Goal: Task Accomplishment & Management: Complete application form

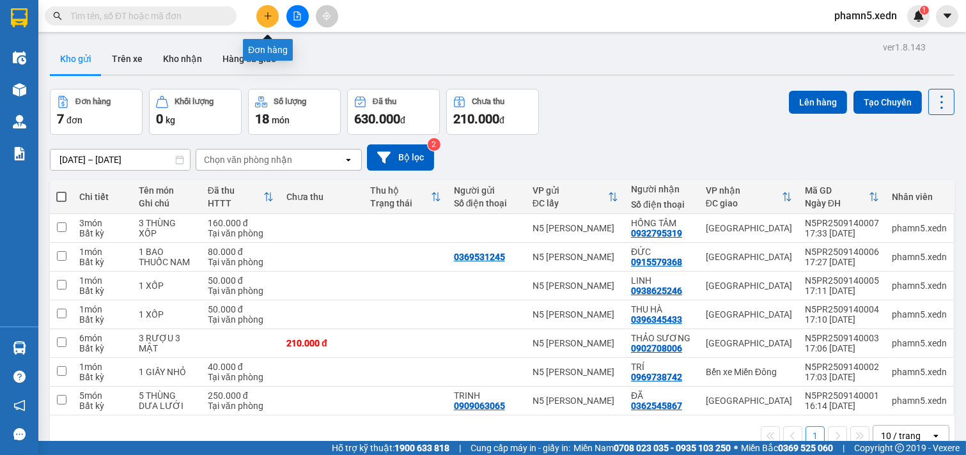
click at [264, 13] on icon "plus" at bounding box center [267, 16] width 9 height 9
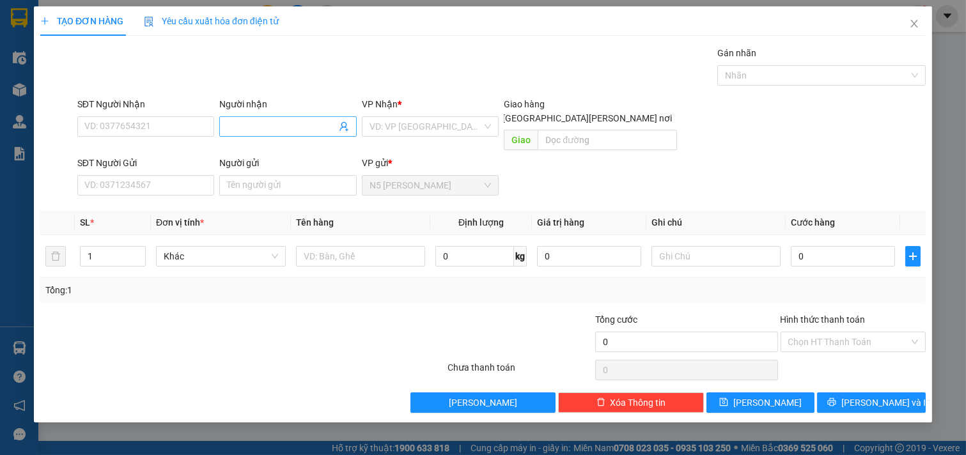
click at [281, 123] on input "Người nhận" at bounding box center [281, 127] width 109 height 14
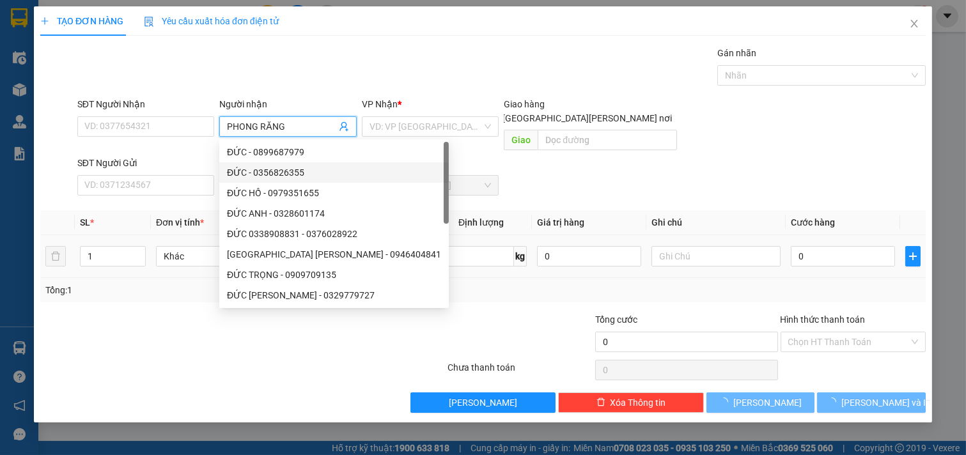
type input "PHONG RĂNG"
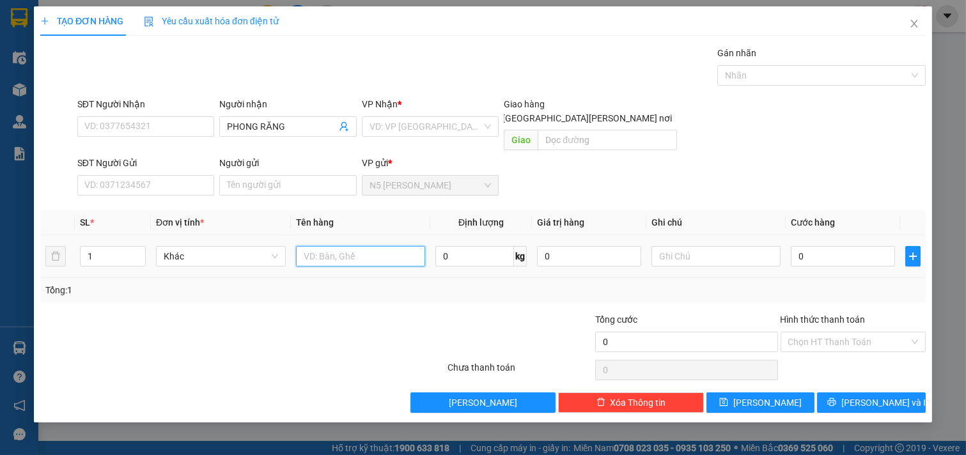
click at [381, 246] on input "text" at bounding box center [361, 256] width 130 height 20
click at [486, 124] on div "VD: VP [GEOGRAPHIC_DATA]" at bounding box center [430, 126] width 137 height 20
type input "1 HỘP RĂNG"
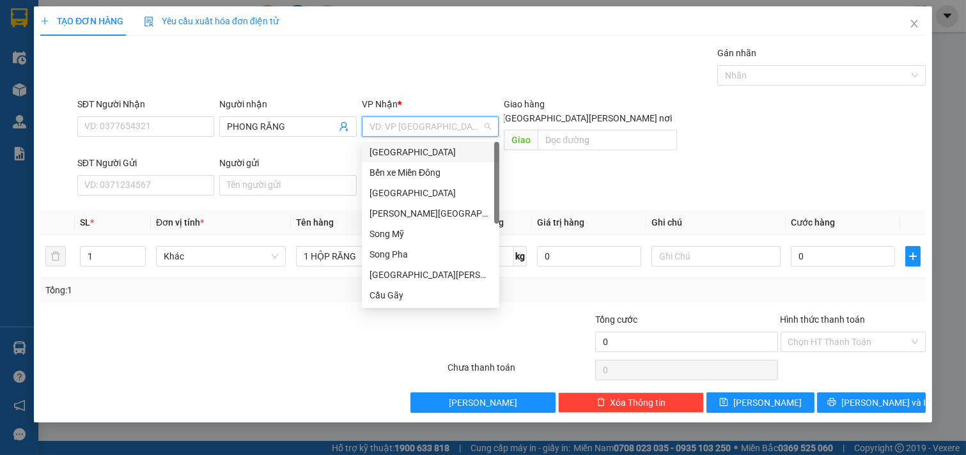
click at [459, 149] on div "[GEOGRAPHIC_DATA]" at bounding box center [431, 152] width 122 height 14
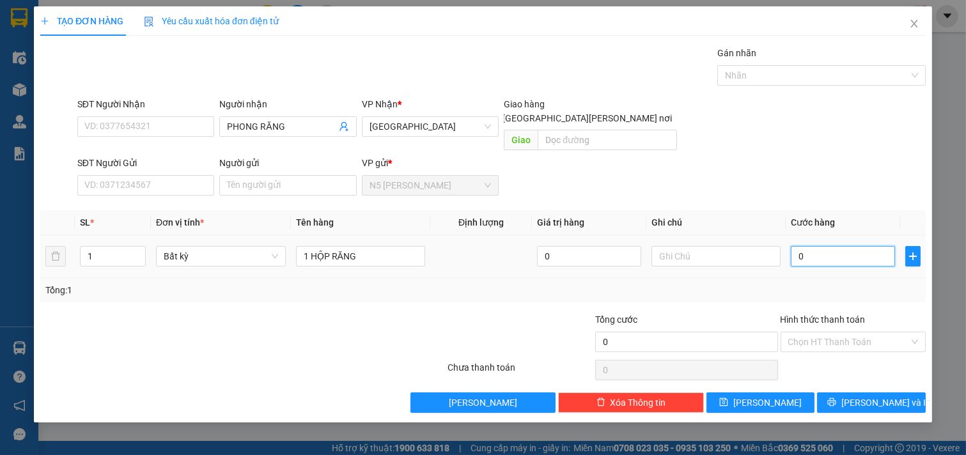
click at [801, 246] on input "0" at bounding box center [843, 256] width 104 height 20
type input "3"
type input "30"
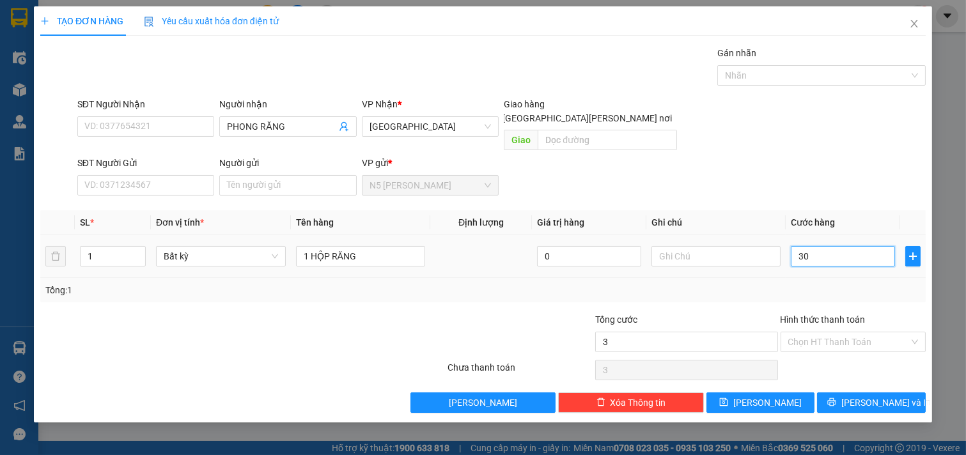
type input "30"
click at [896, 332] on input "Hình thức thanh toán" at bounding box center [848, 341] width 121 height 19
type input "30.000"
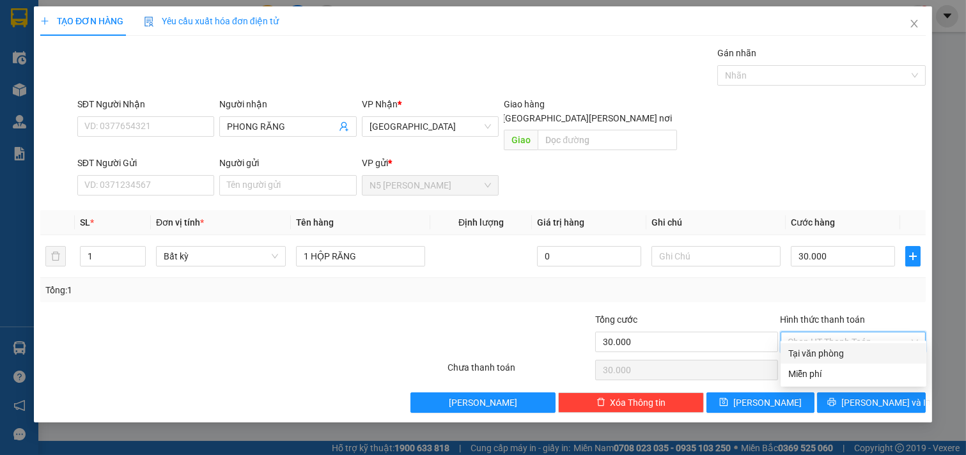
click at [844, 353] on div "Tại văn phòng" at bounding box center [853, 354] width 130 height 14
type input "0"
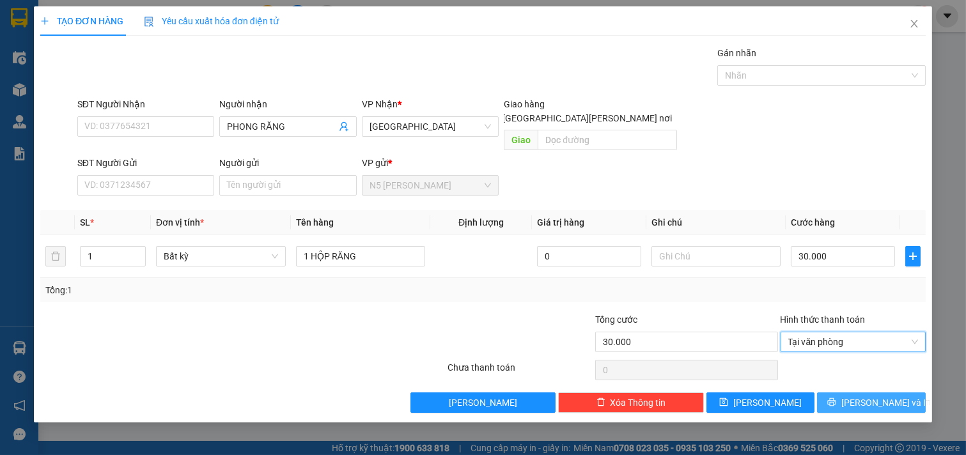
click at [836, 398] on icon "printer" at bounding box center [831, 402] width 9 height 9
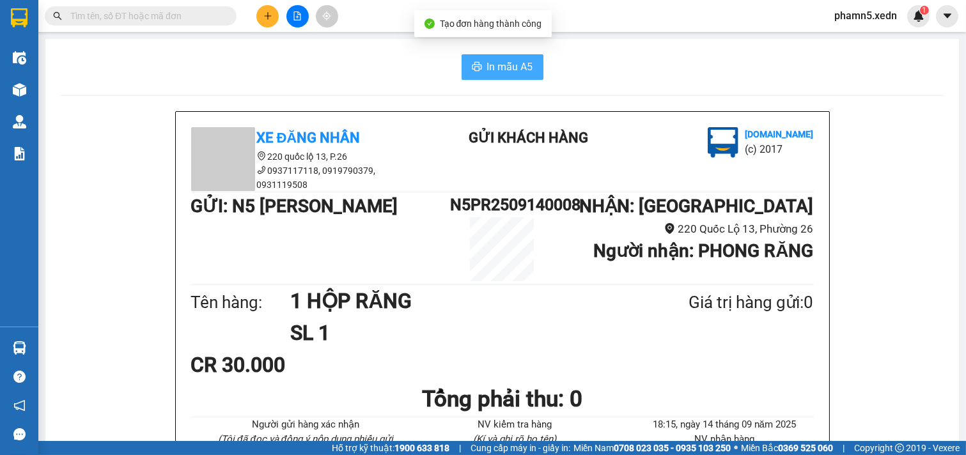
click at [496, 71] on span "In mẫu A5" at bounding box center [510, 67] width 46 height 16
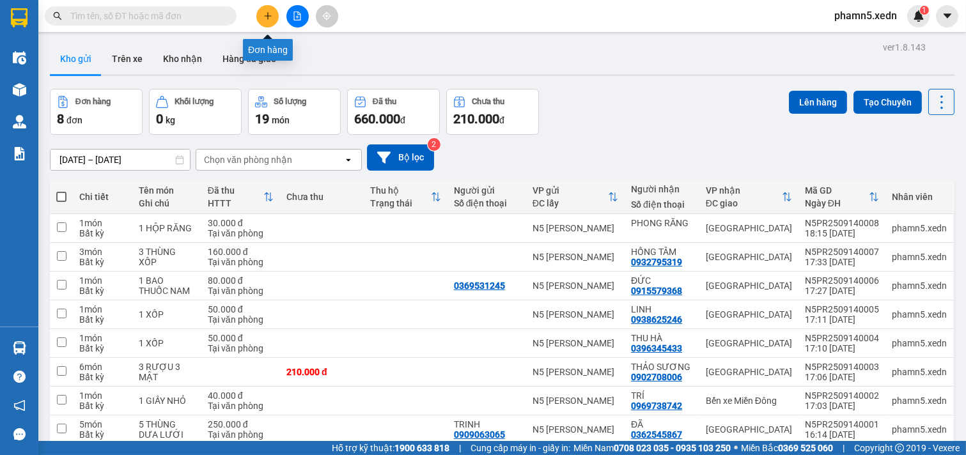
click at [271, 16] on icon "plus" at bounding box center [267, 16] width 9 height 9
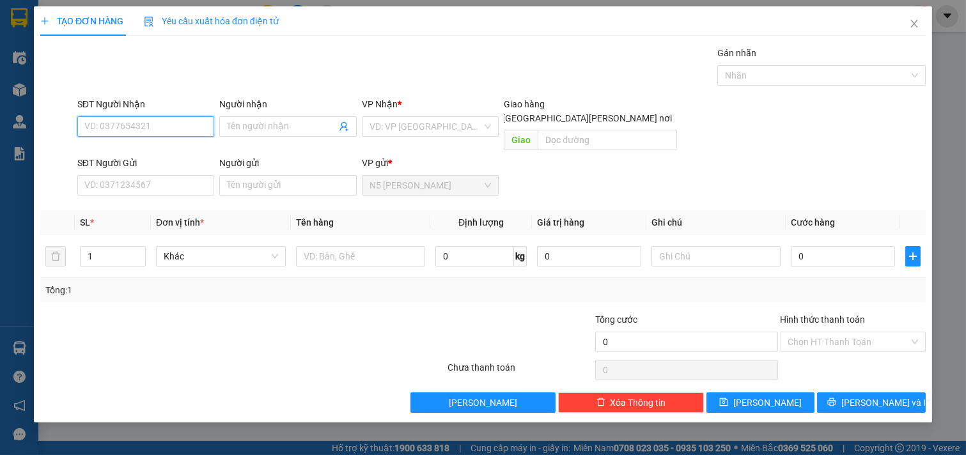
click at [177, 129] on input "SĐT Người Nhận" at bounding box center [145, 126] width 137 height 20
click at [176, 148] on div "0909124901 - [PERSON_NAME]" at bounding box center [148, 152] width 126 height 14
type input "0909124901"
type input "[PERSON_NAME]"
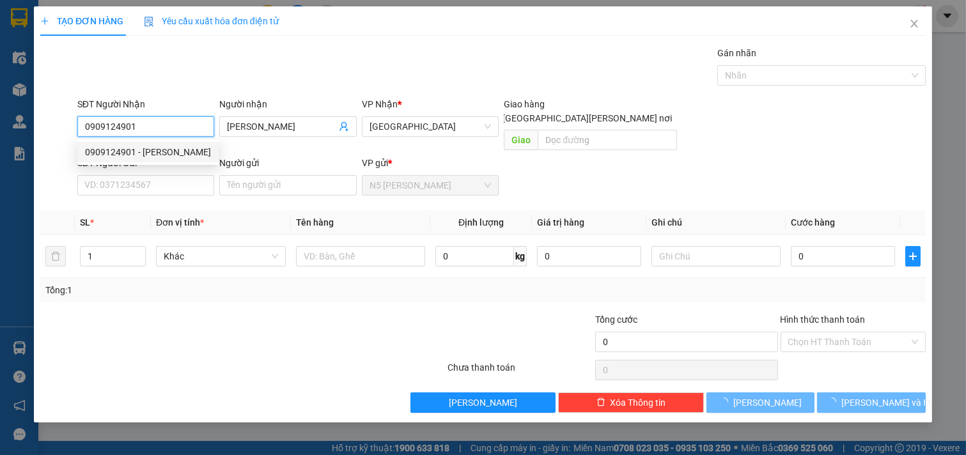
type input "50.000"
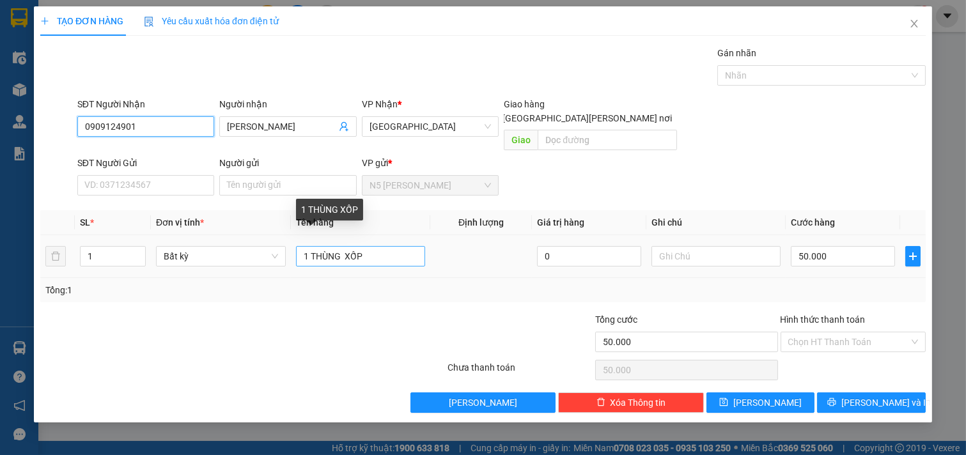
type input "0909124901"
click at [390, 251] on input "1 THÙNG XỐP" at bounding box center [361, 256] width 130 height 20
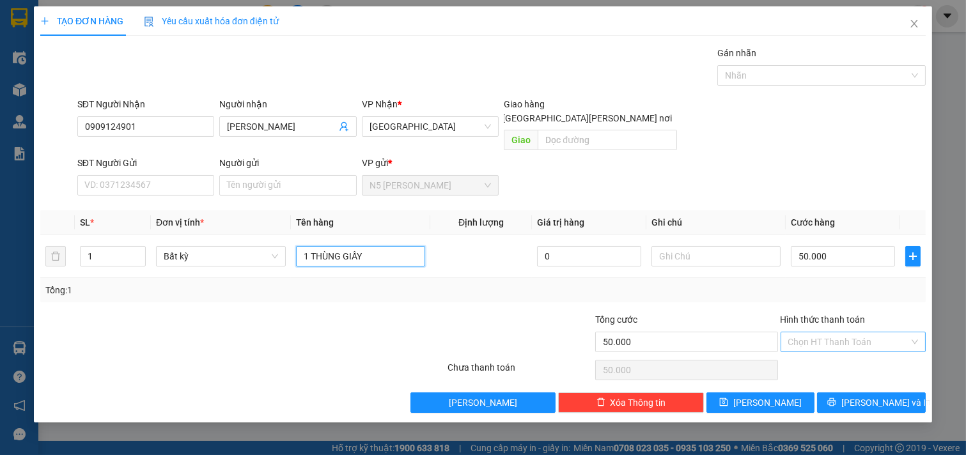
type input "1 THÙNG GIẤY"
click at [880, 332] on input "Hình thức thanh toán" at bounding box center [848, 341] width 121 height 19
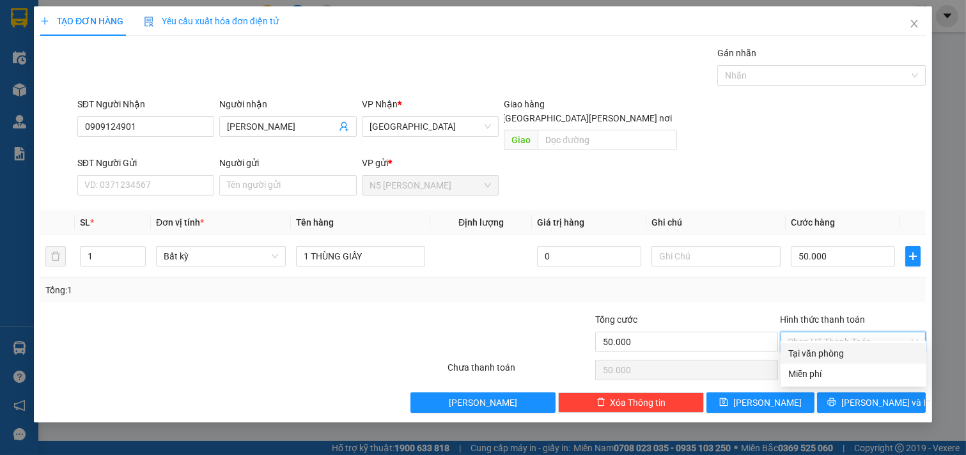
click at [848, 359] on div "Tại văn phòng" at bounding box center [853, 354] width 130 height 14
type input "0"
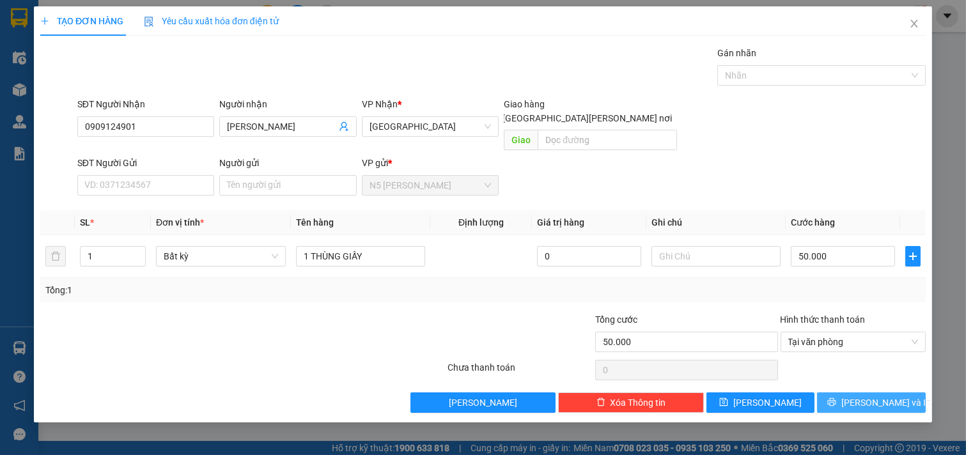
click at [855, 393] on button "[PERSON_NAME] và In" at bounding box center [871, 403] width 109 height 20
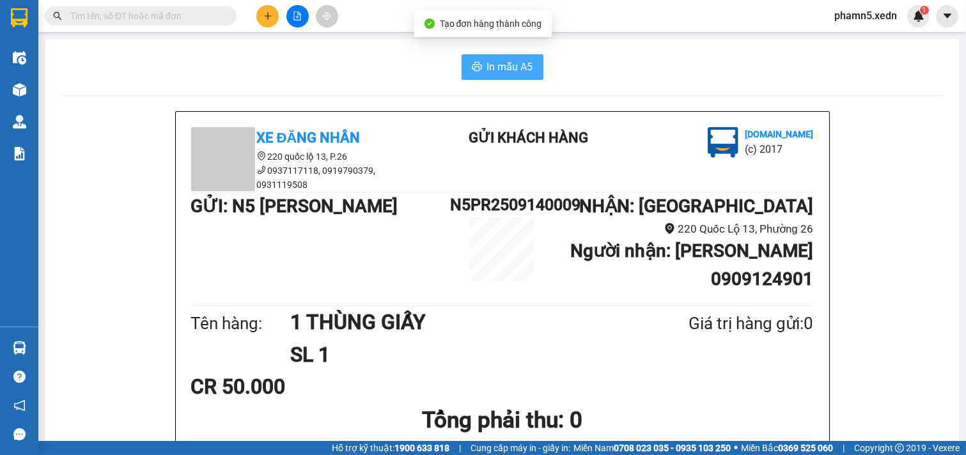
click at [500, 66] on span "In mẫu A5" at bounding box center [510, 67] width 46 height 16
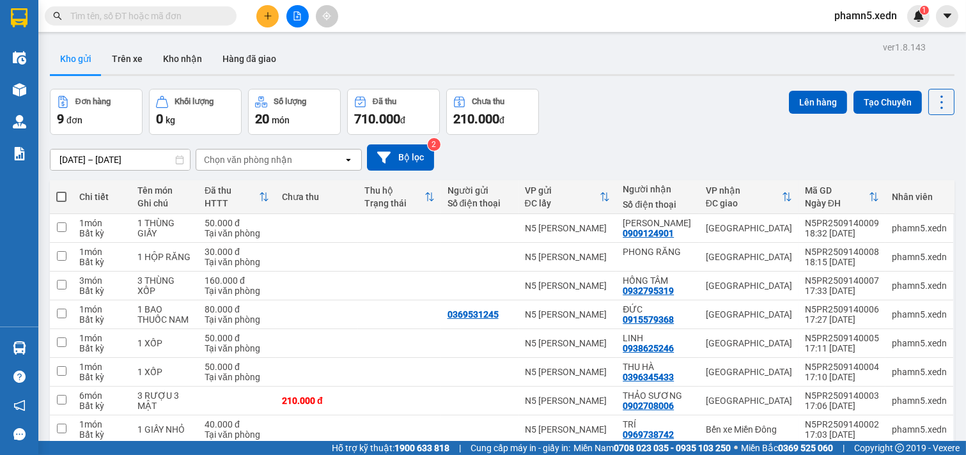
click at [127, 13] on input "text" at bounding box center [145, 16] width 151 height 14
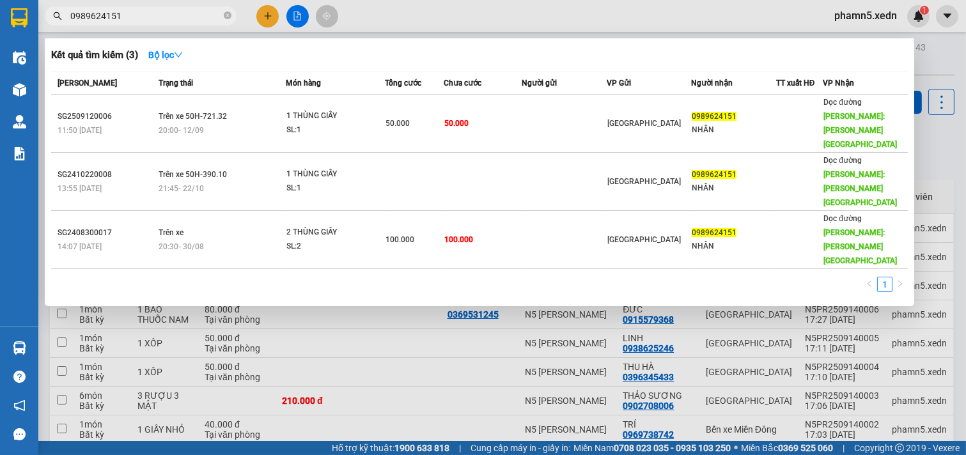
type input "0989624151"
